Goal: Transaction & Acquisition: Purchase product/service

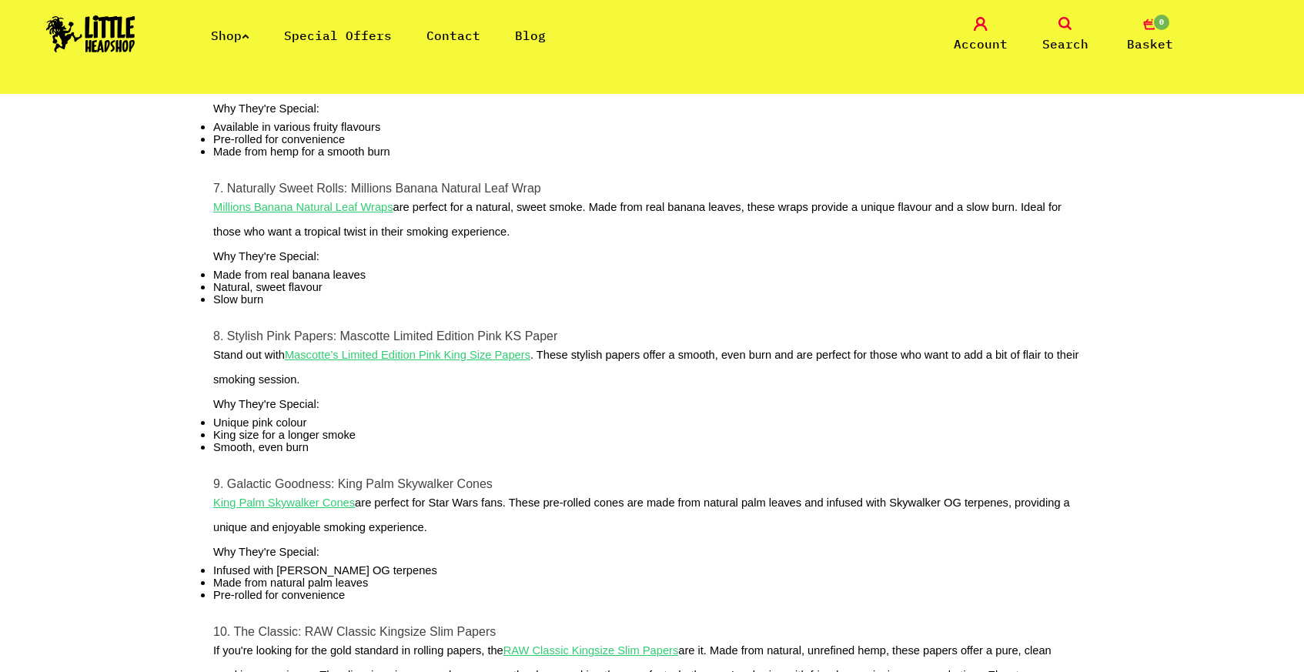
scroll to position [1449, 0]
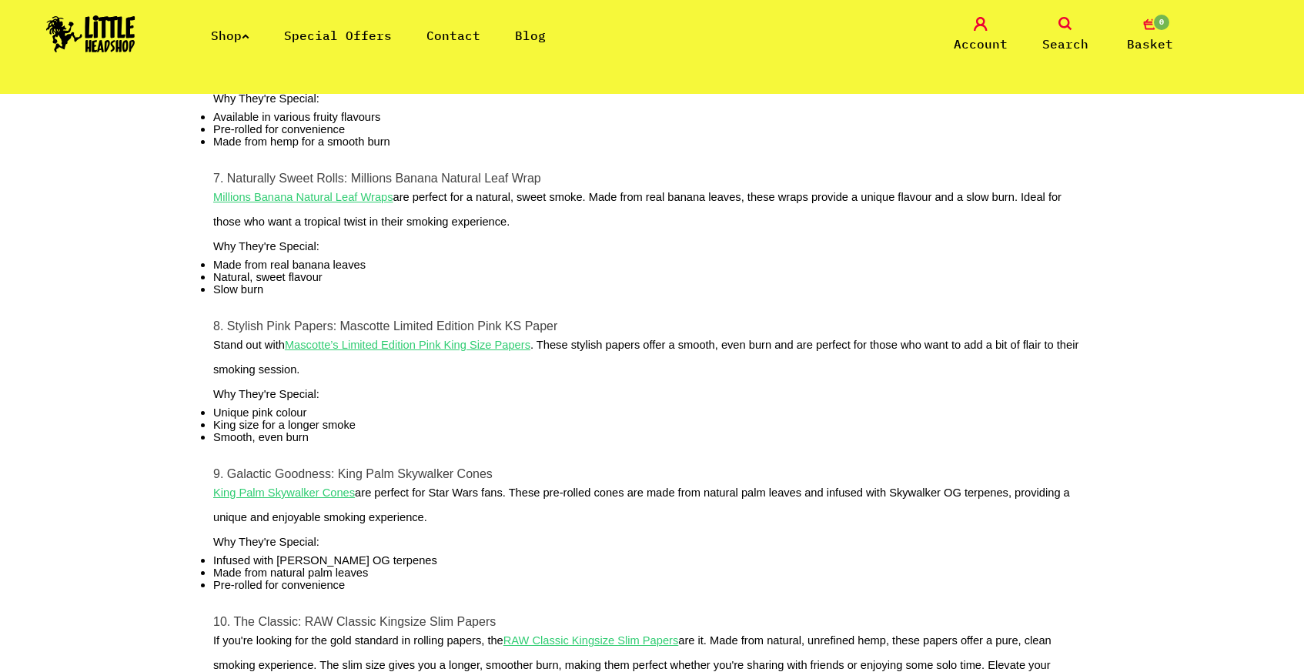
click at [493, 351] on u "Mascotte’s Limited Edition Pink King Size Papers" at bounding box center [408, 345] width 246 height 12
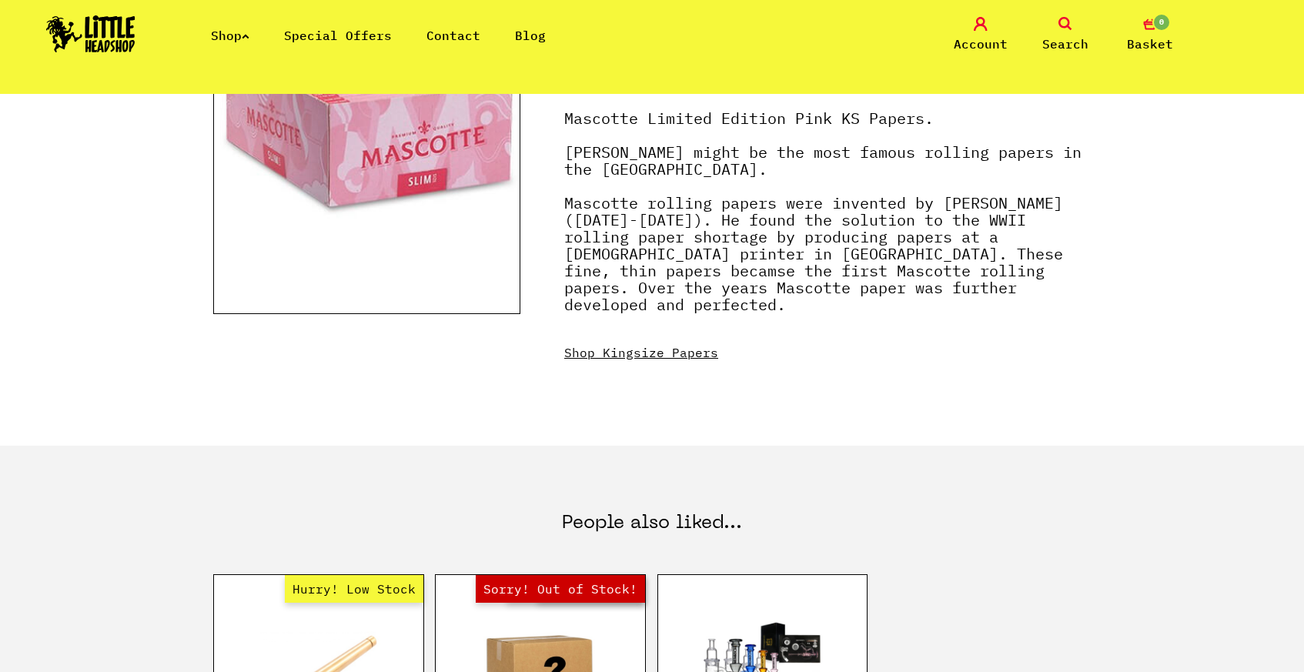
scroll to position [206, 0]
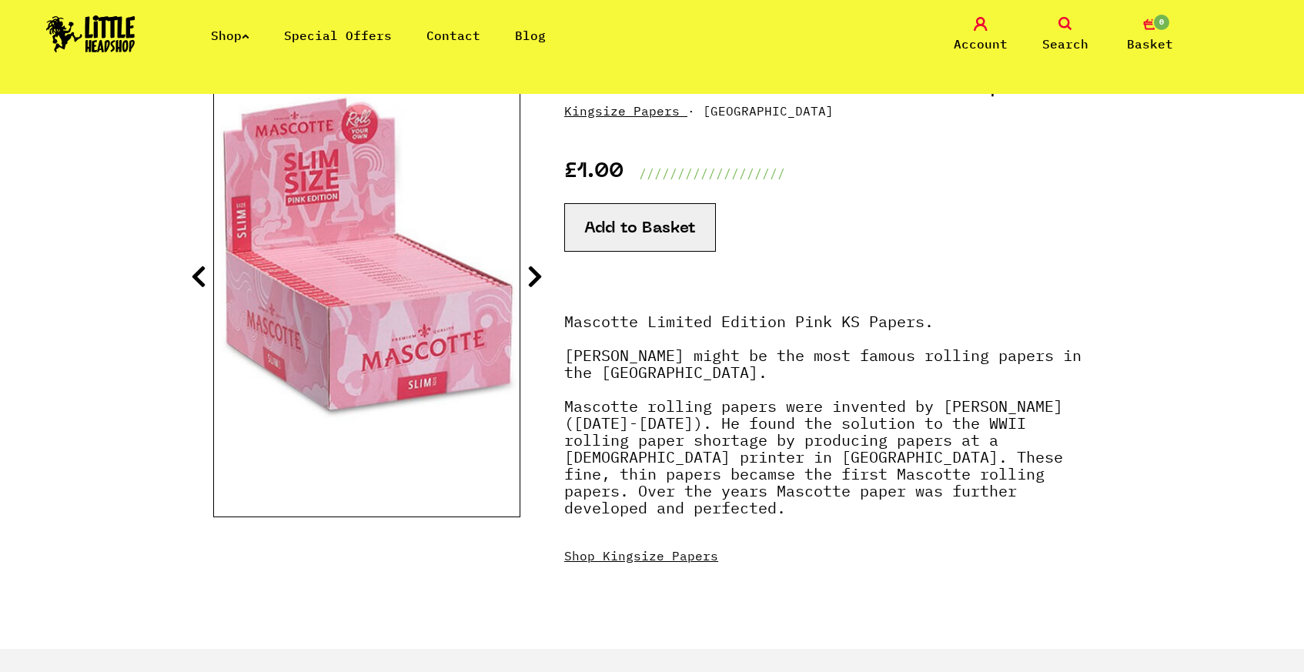
click at [537, 277] on icon at bounding box center [534, 276] width 15 height 25
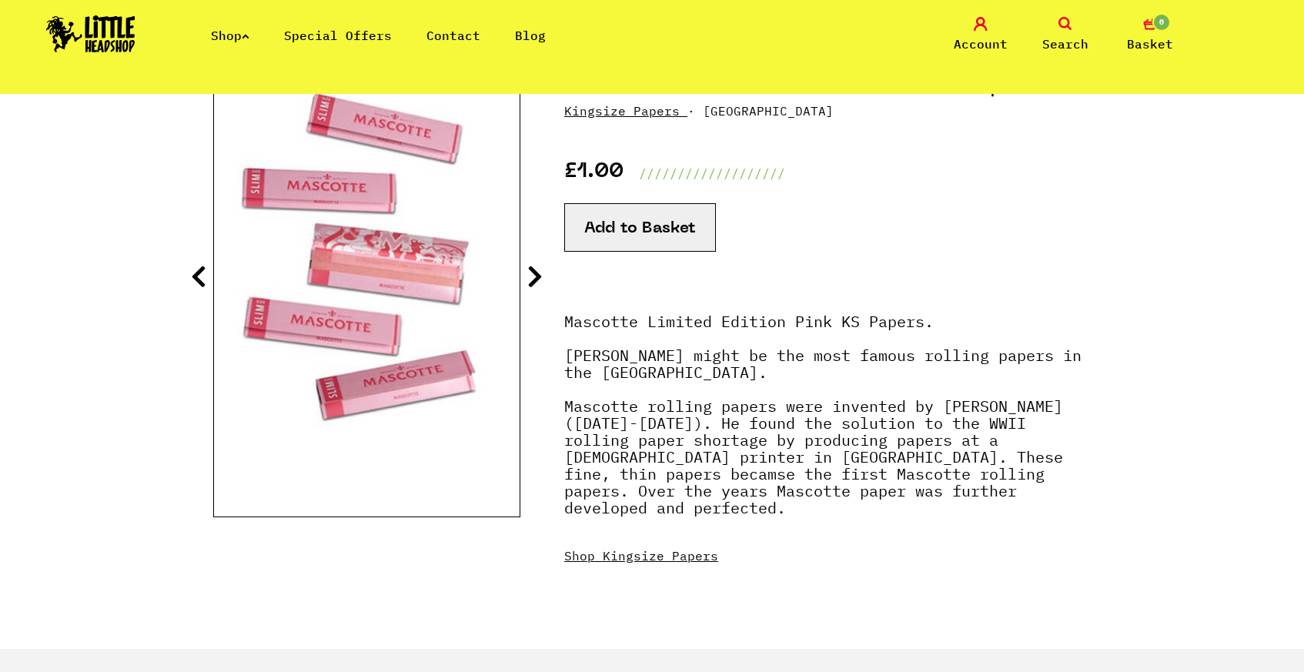
click at [540, 275] on icon at bounding box center [534, 276] width 15 height 25
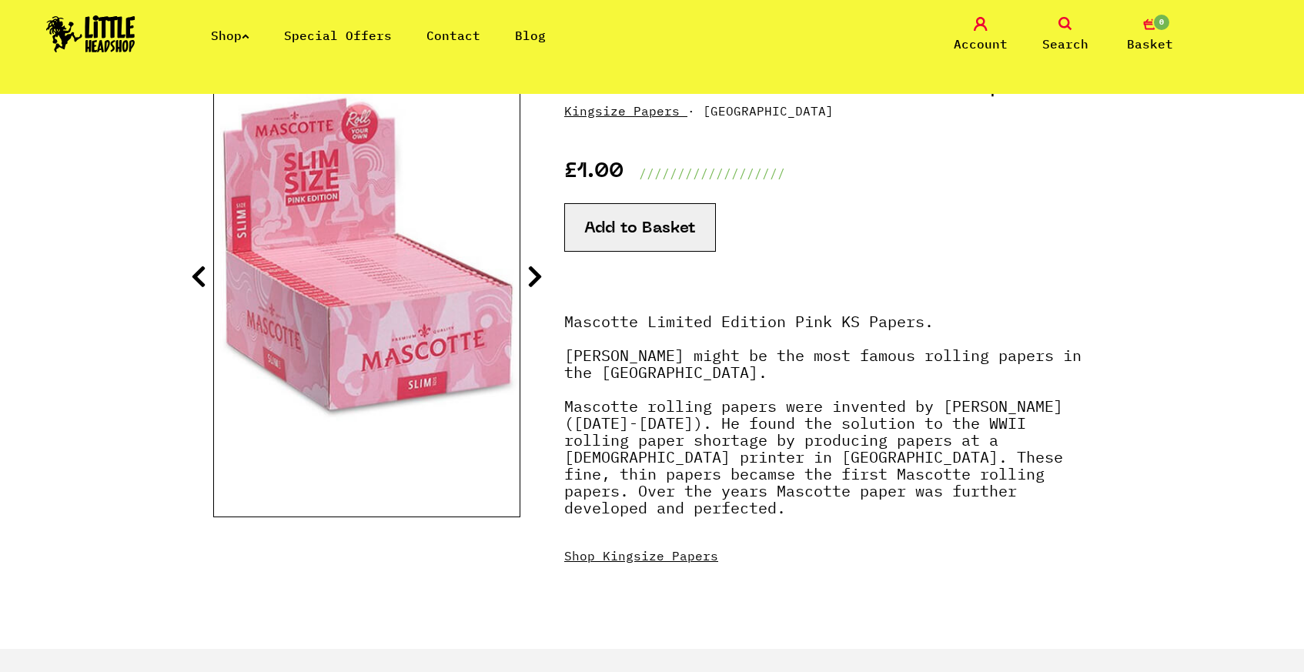
click at [540, 276] on icon at bounding box center [534, 276] width 15 height 25
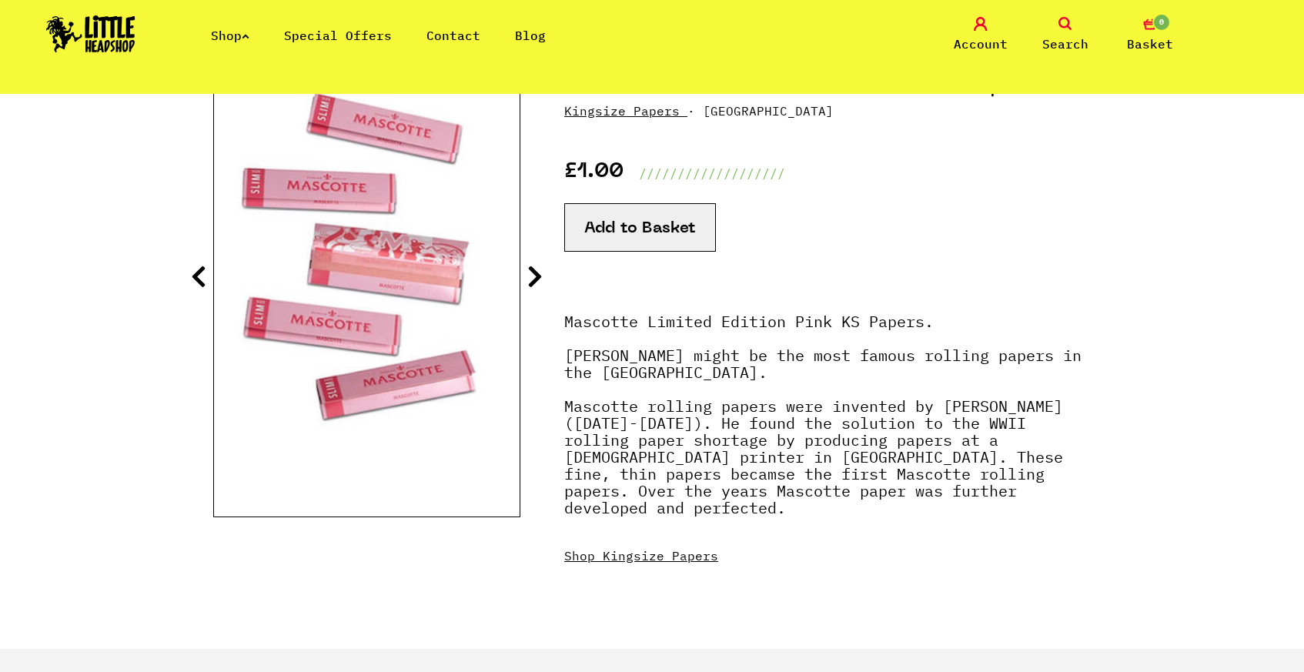
click at [540, 276] on icon at bounding box center [534, 276] width 15 height 25
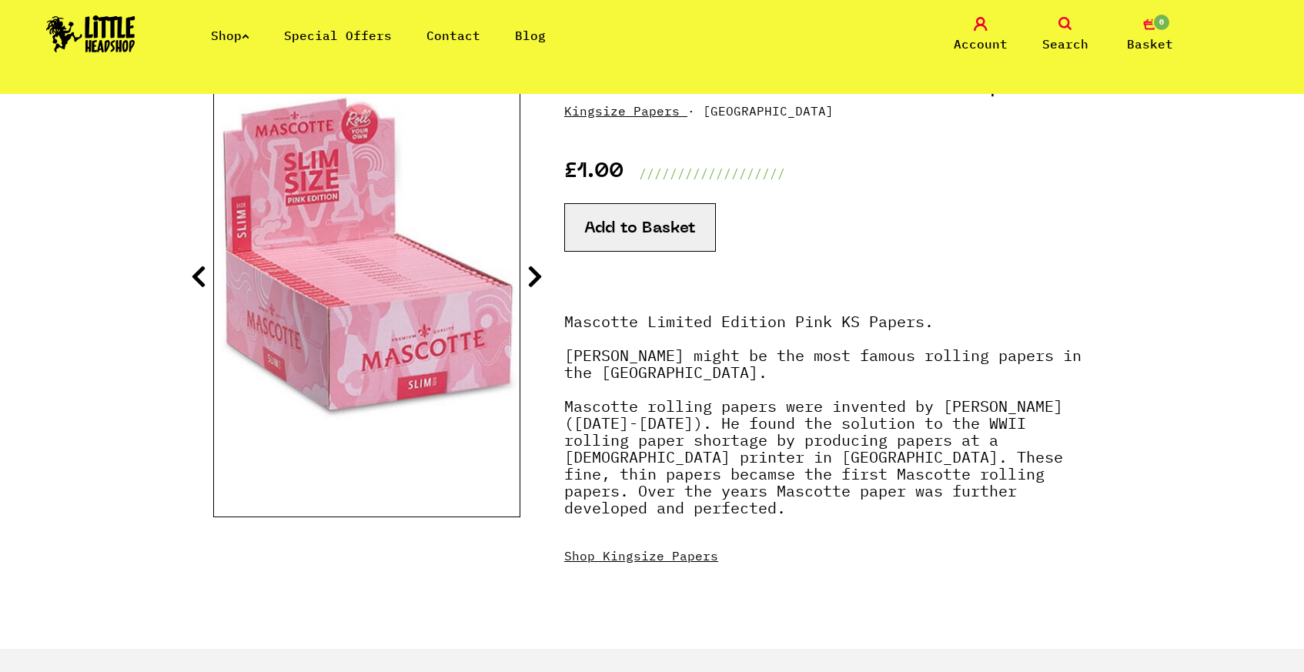
click at [538, 279] on icon at bounding box center [534, 276] width 15 height 25
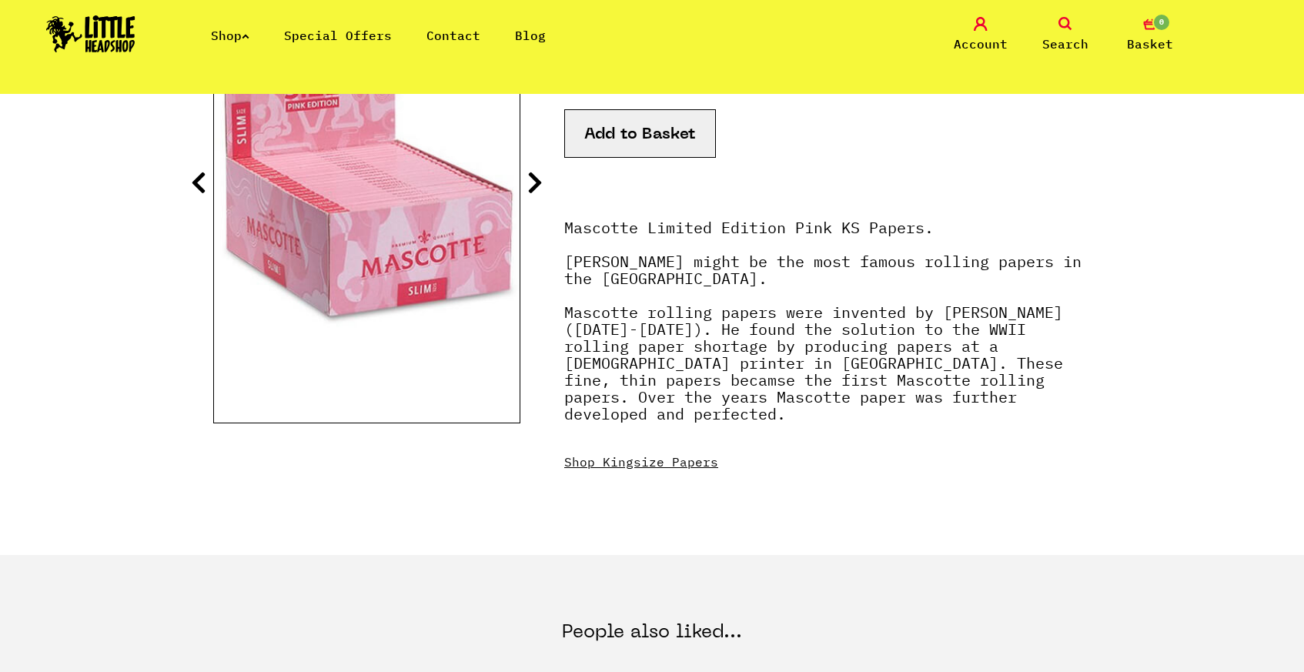
scroll to position [0, 0]
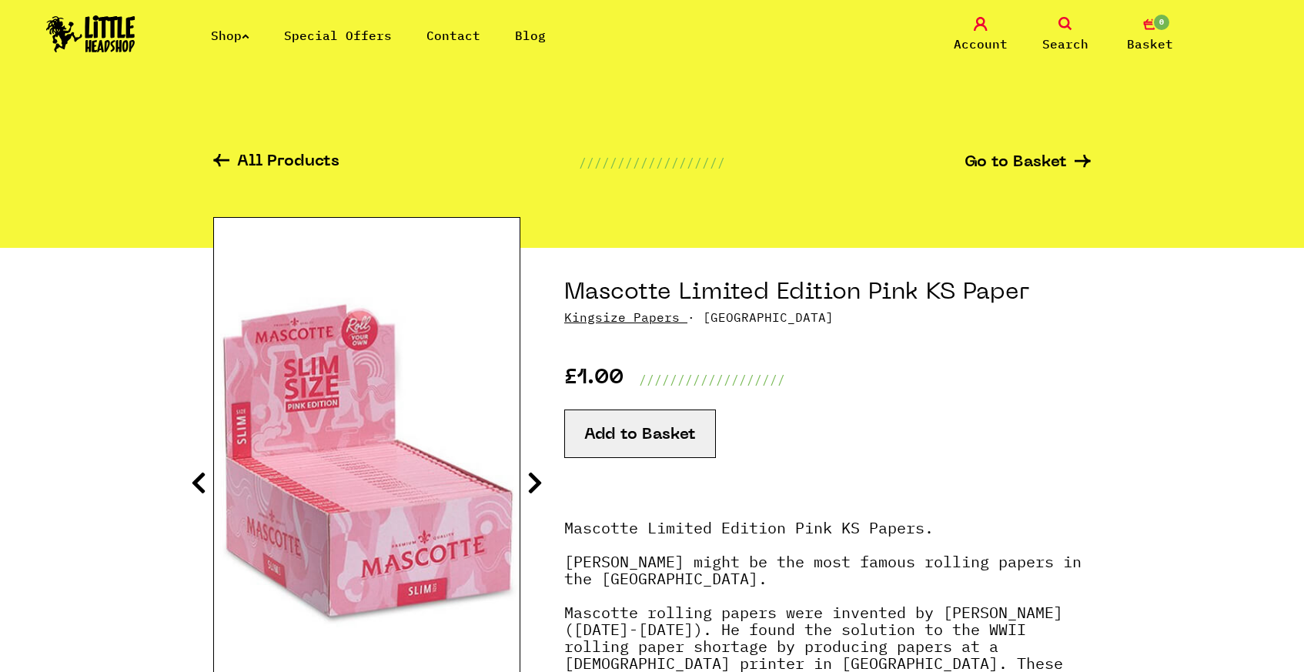
click at [216, 161] on icon at bounding box center [221, 160] width 16 height 12
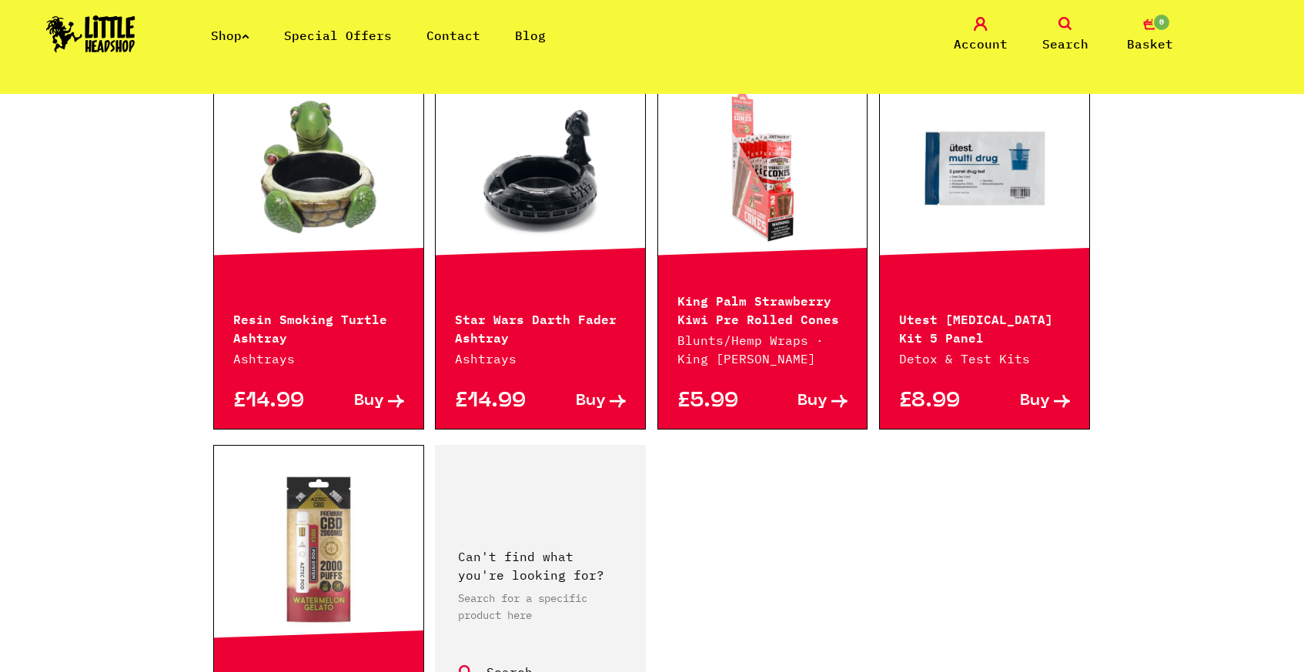
scroll to position [2142, 0]
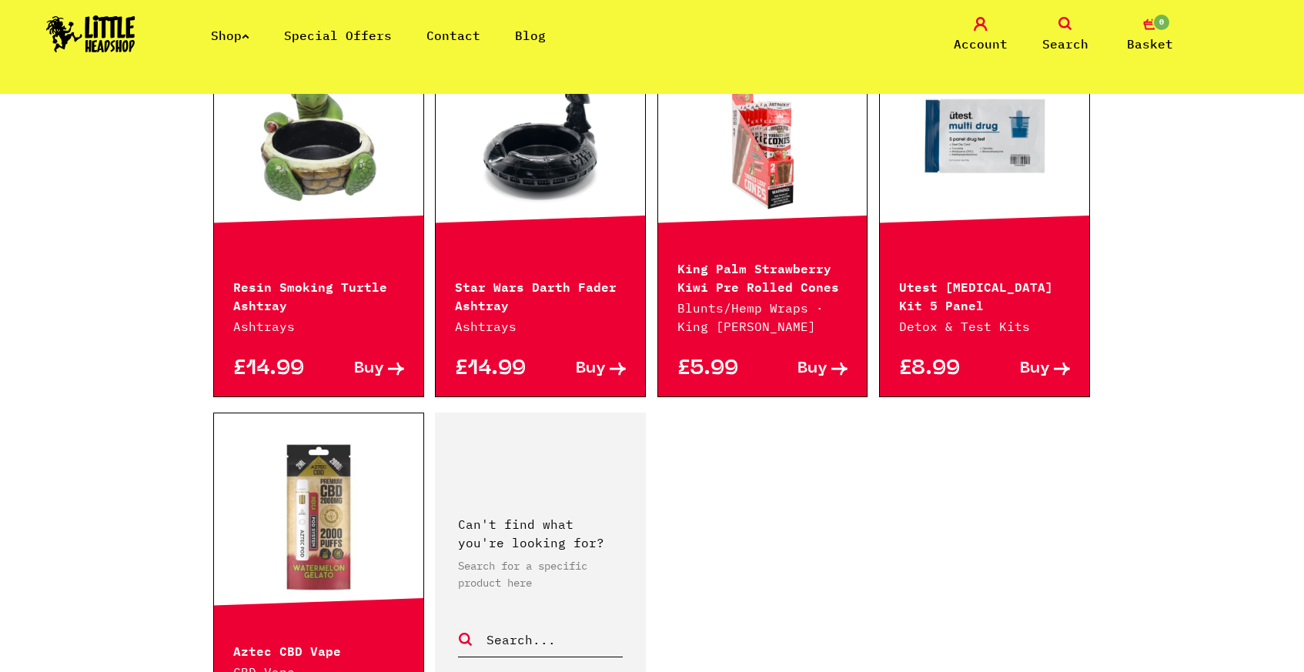
click at [1055, 21] on link "Search" at bounding box center [1065, 35] width 77 height 36
click at [1054, 21] on link "Search" at bounding box center [1065, 35] width 77 height 36
click at [1059, 23] on icon at bounding box center [1065, 24] width 14 height 14
click at [1059, 17] on icon at bounding box center [1065, 24] width 14 height 14
click at [924, 73] on nav "Shop Special Offers Contact Blog Account Search 0 Basket Categories Shop All Br…" at bounding box center [652, 47] width 1304 height 94
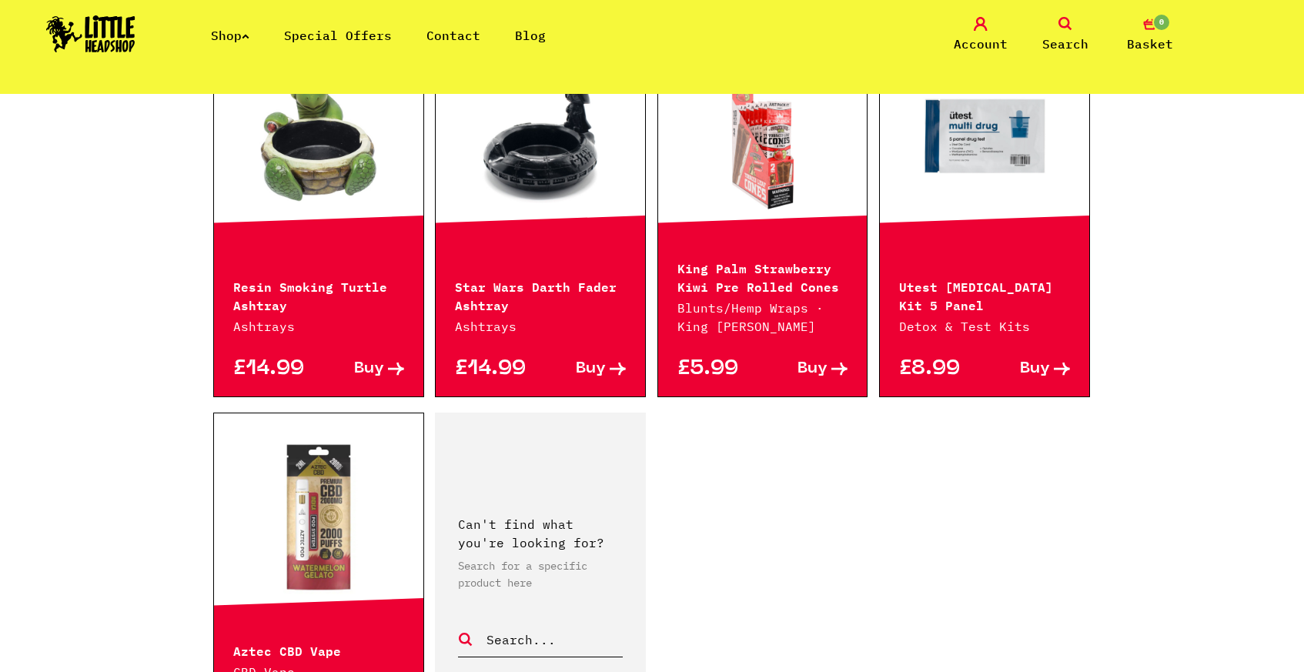
click at [1057, 20] on link "Search" at bounding box center [1065, 35] width 77 height 36
click at [1071, 20] on icon at bounding box center [1065, 24] width 14 height 14
click at [1066, 20] on icon at bounding box center [1065, 24] width 14 height 14
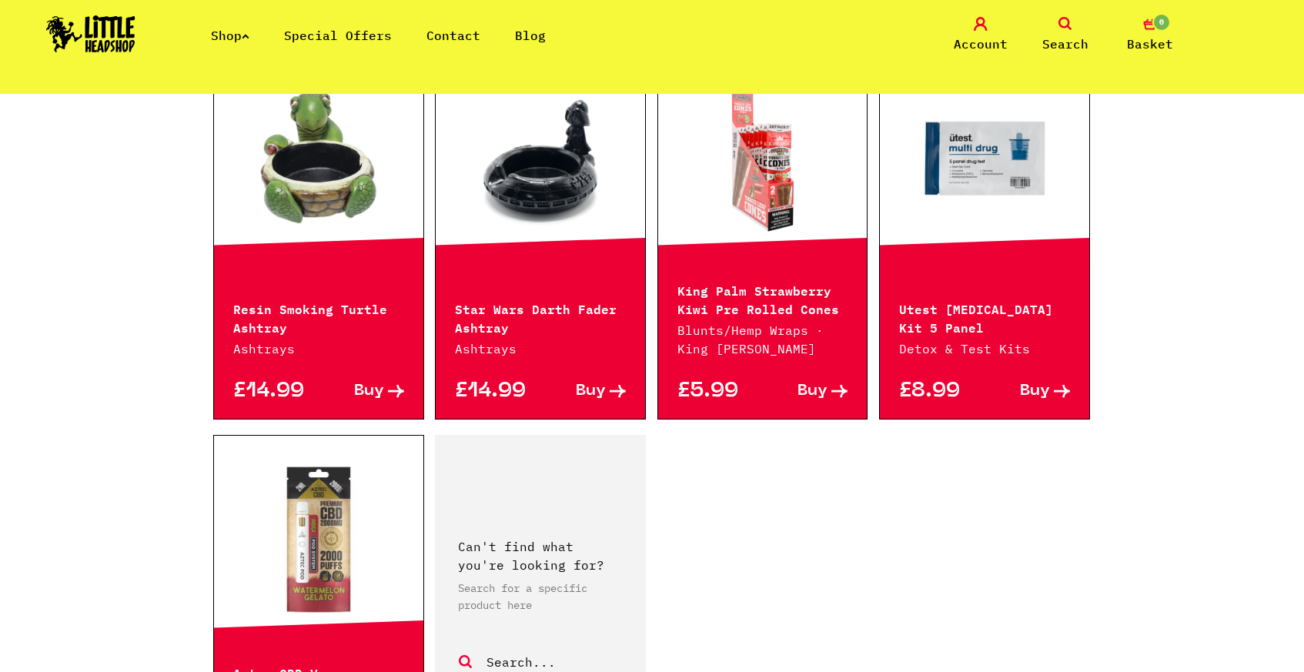
scroll to position [2177, 0]
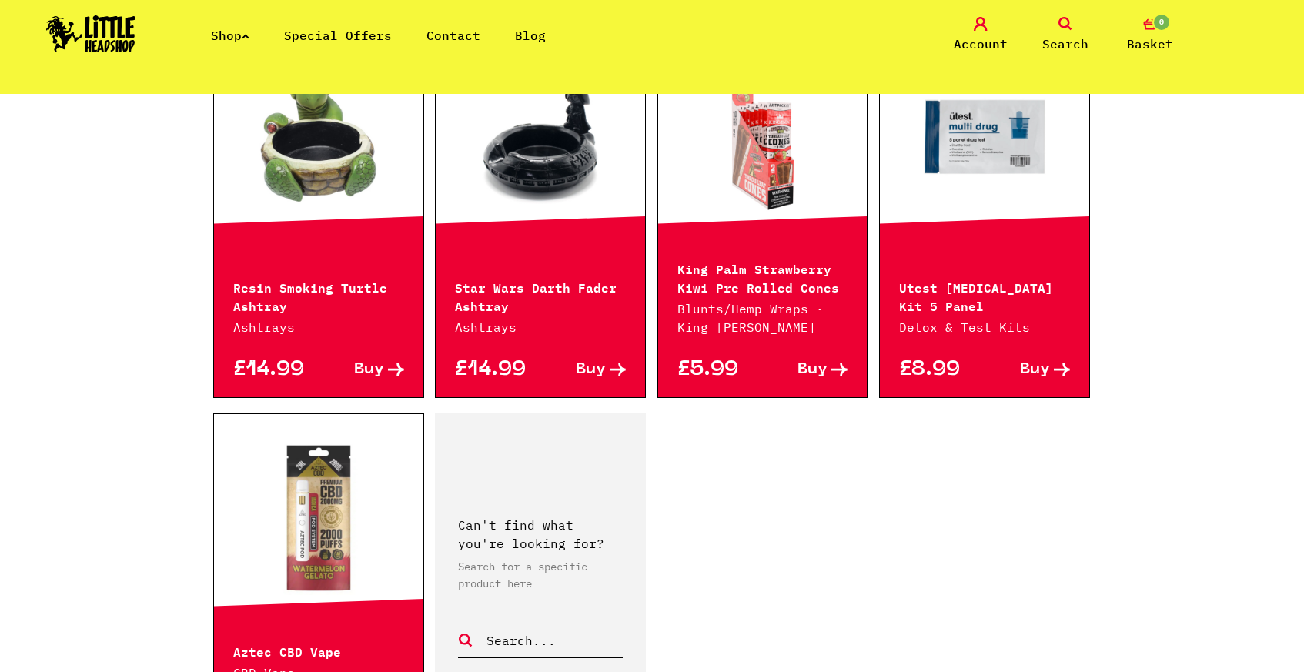
drag, startPoint x: 1064, startPoint y: 46, endPoint x: 1061, endPoint y: 36, distance: 10.5
click at [1061, 36] on span "Search" at bounding box center [1065, 44] width 46 height 18
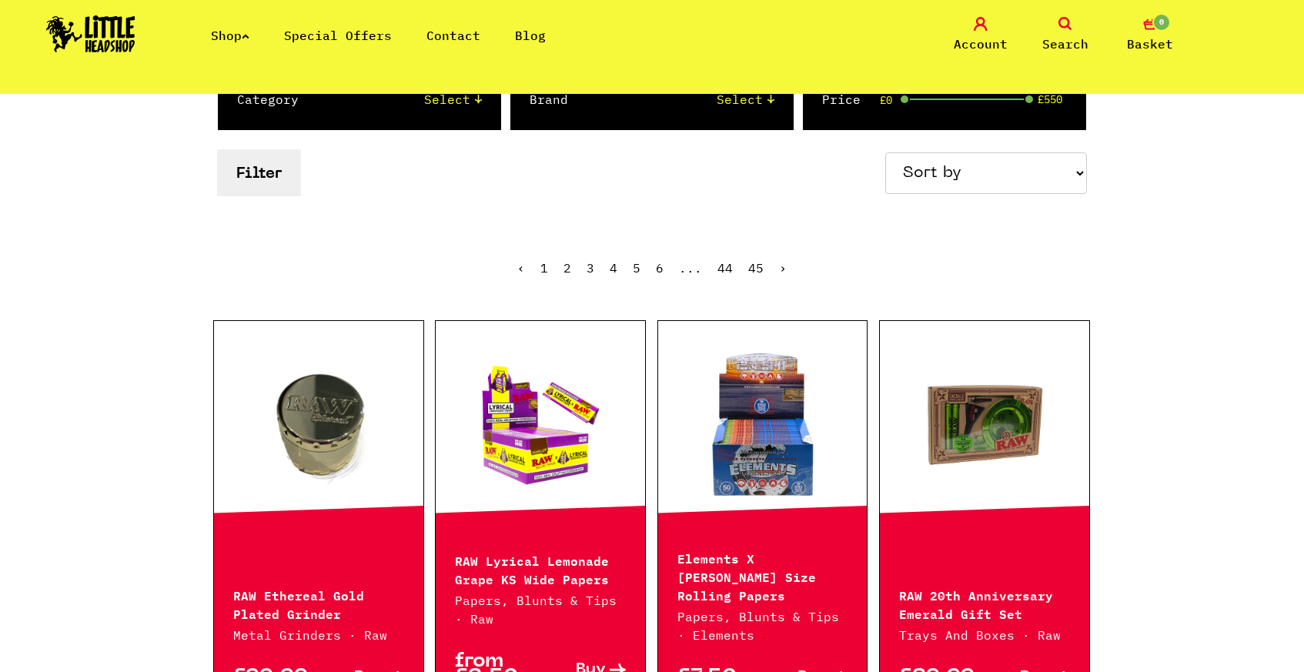
scroll to position [0, 0]
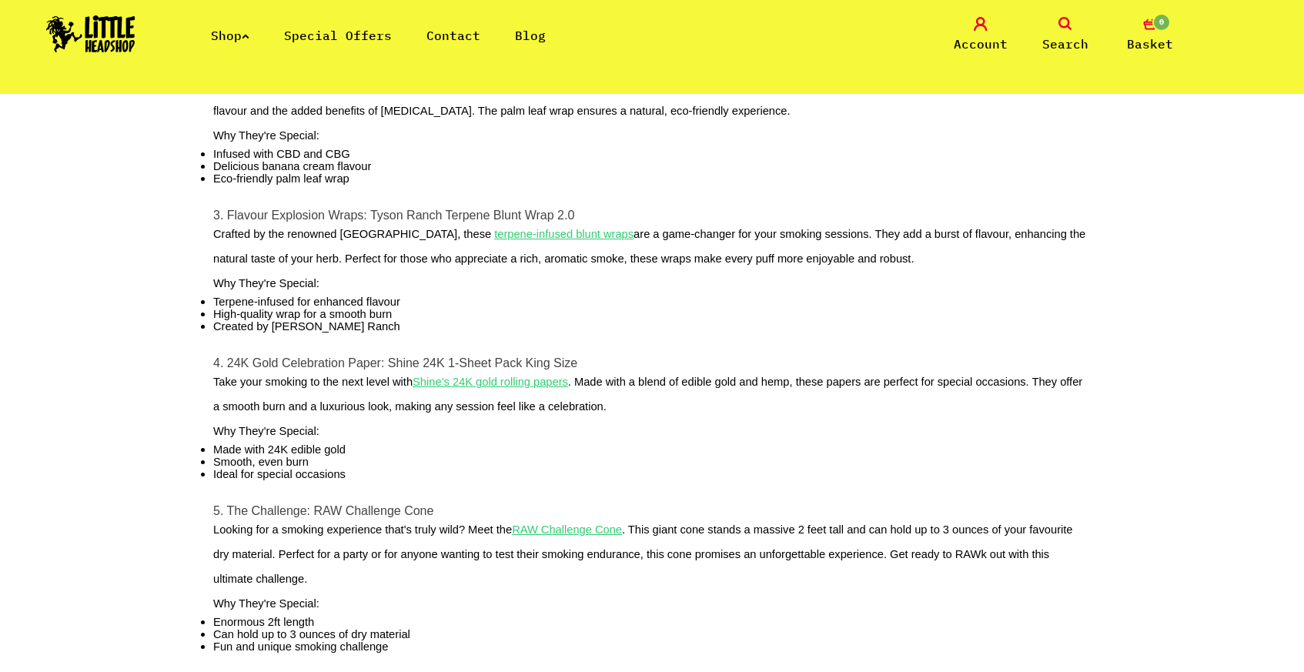
scroll to position [814, 0]
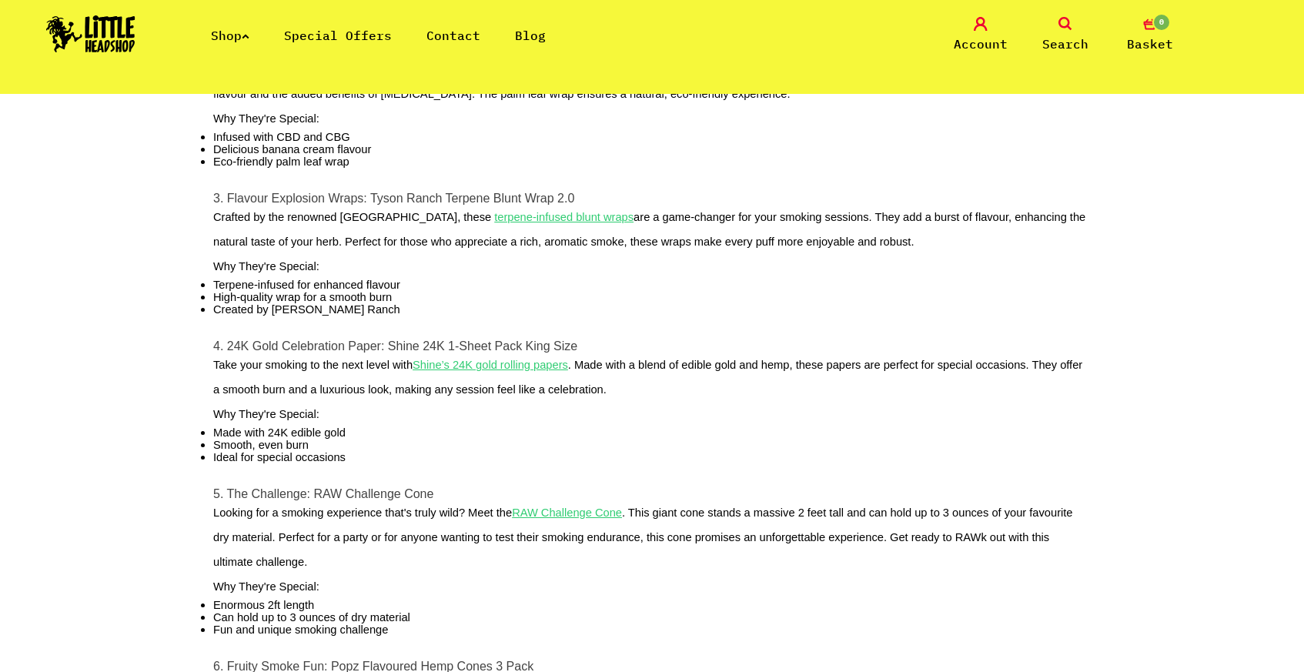
click at [527, 223] on u "terpene-infused blunt wraps" at bounding box center [563, 217] width 139 height 12
